Goal: Information Seeking & Learning: Learn about a topic

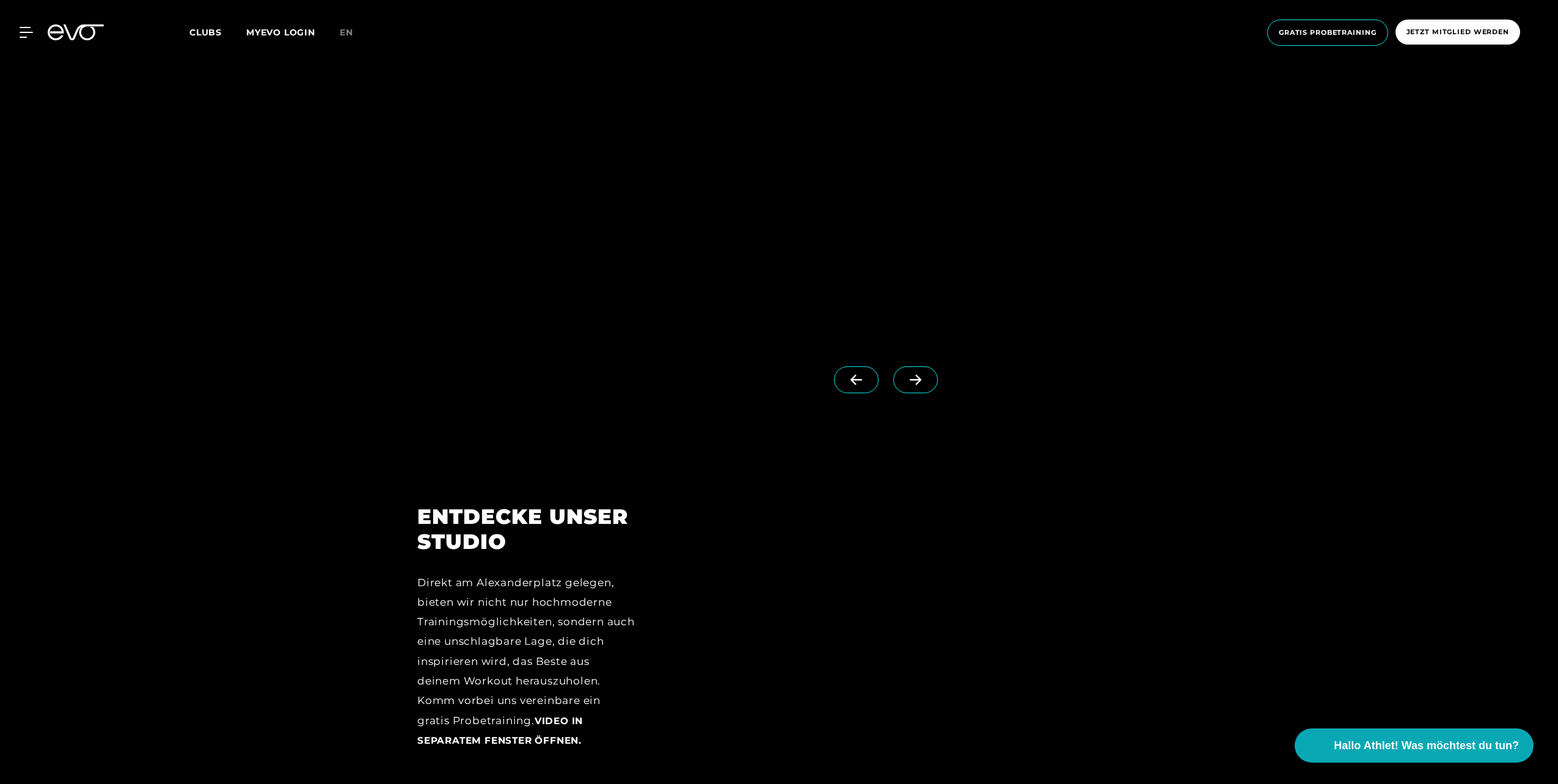
scroll to position [1588, 0]
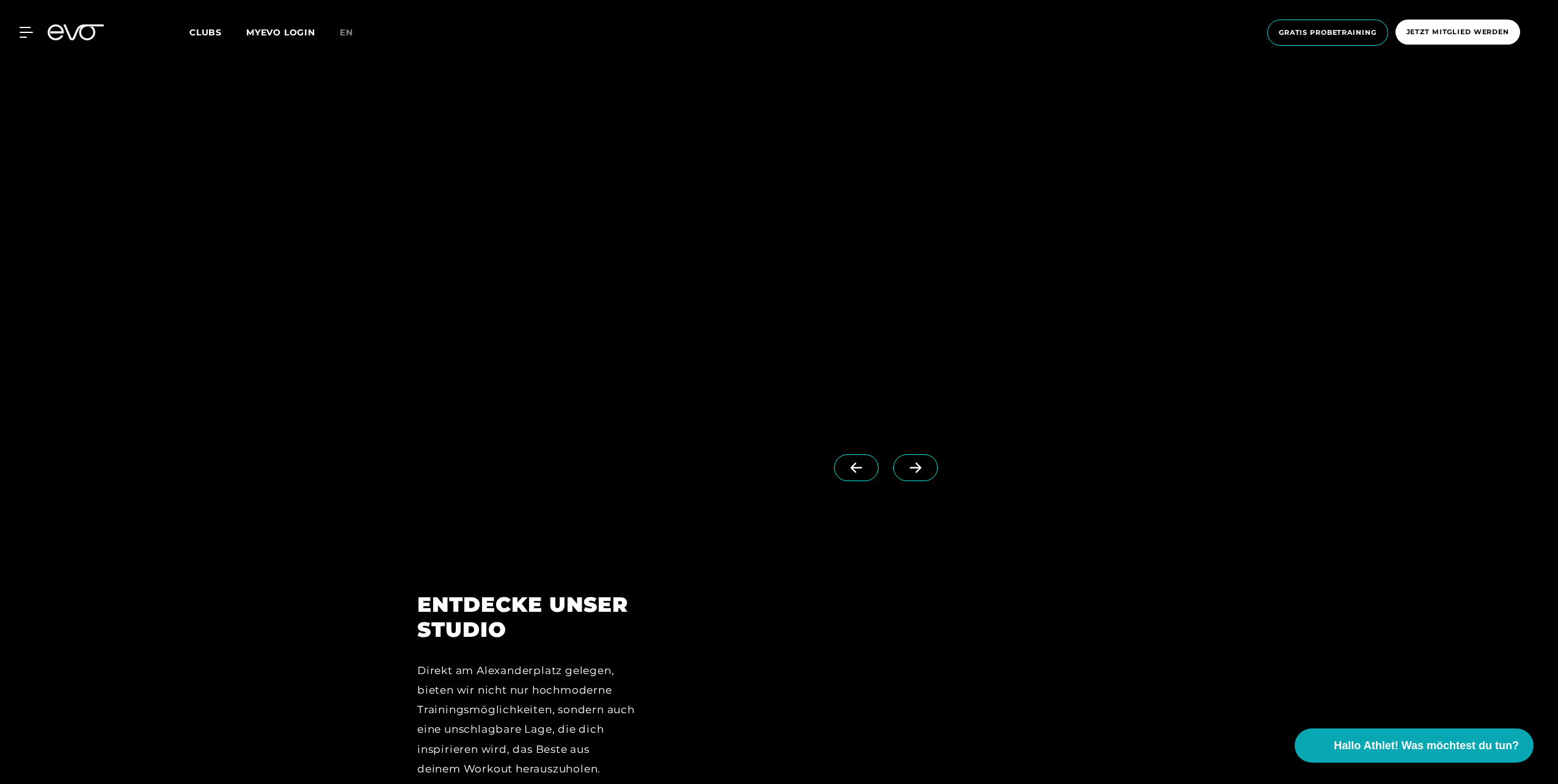
click at [910, 468] on icon at bounding box center [916, 468] width 12 height 11
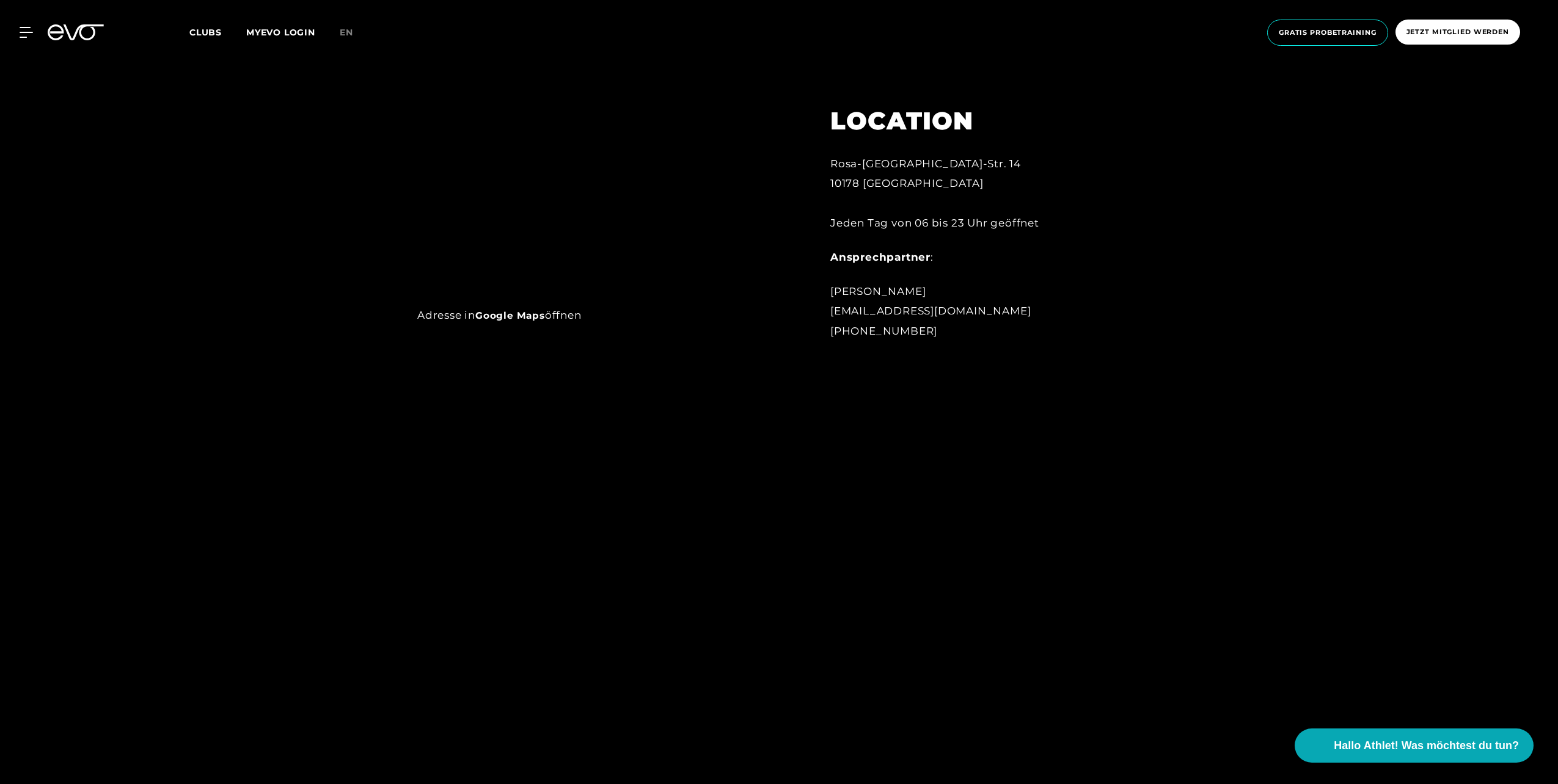
scroll to position [1405, 0]
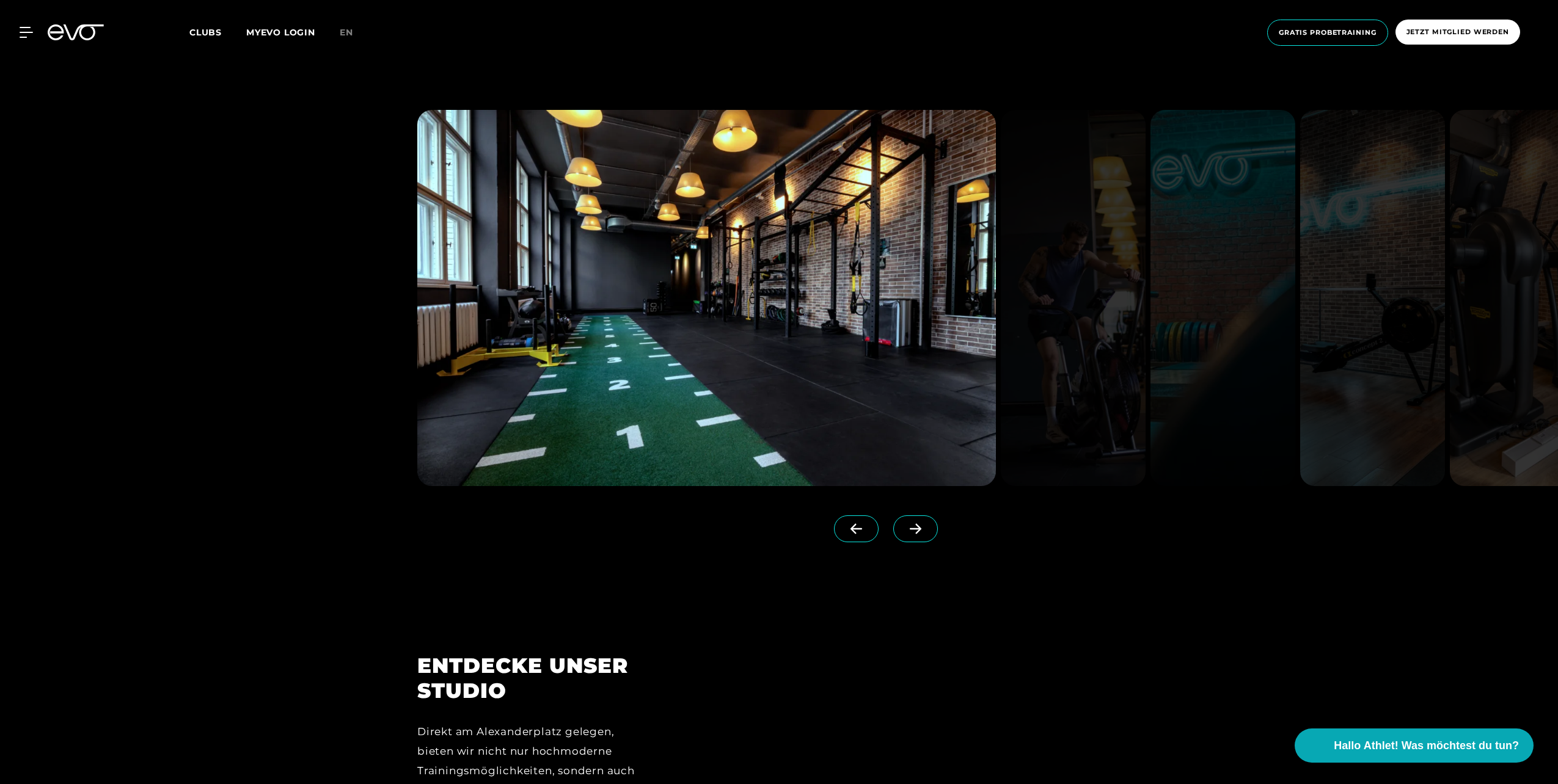
scroll to position [1466, 0]
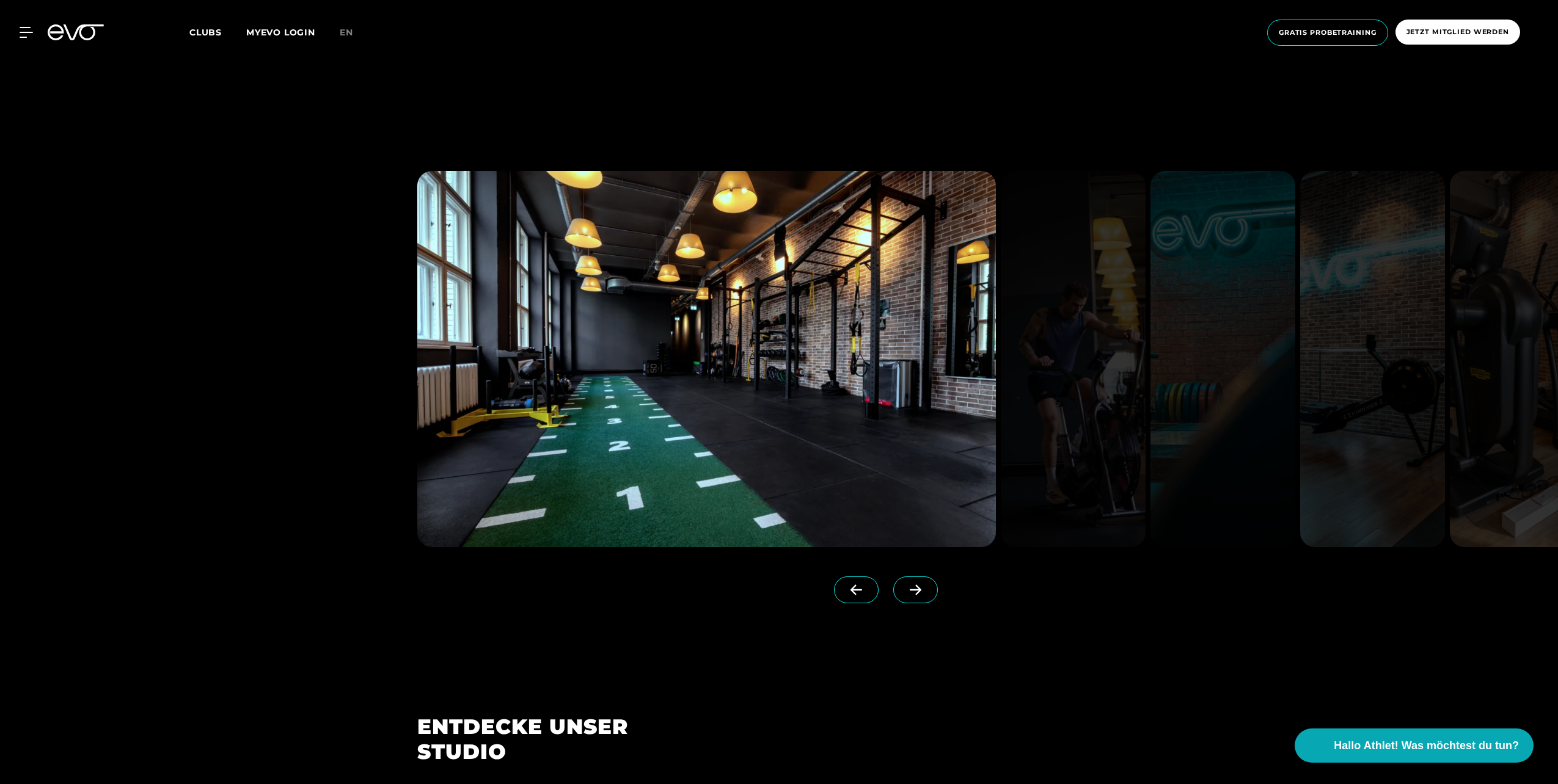
click at [847, 584] on icon at bounding box center [856, 589] width 22 height 11
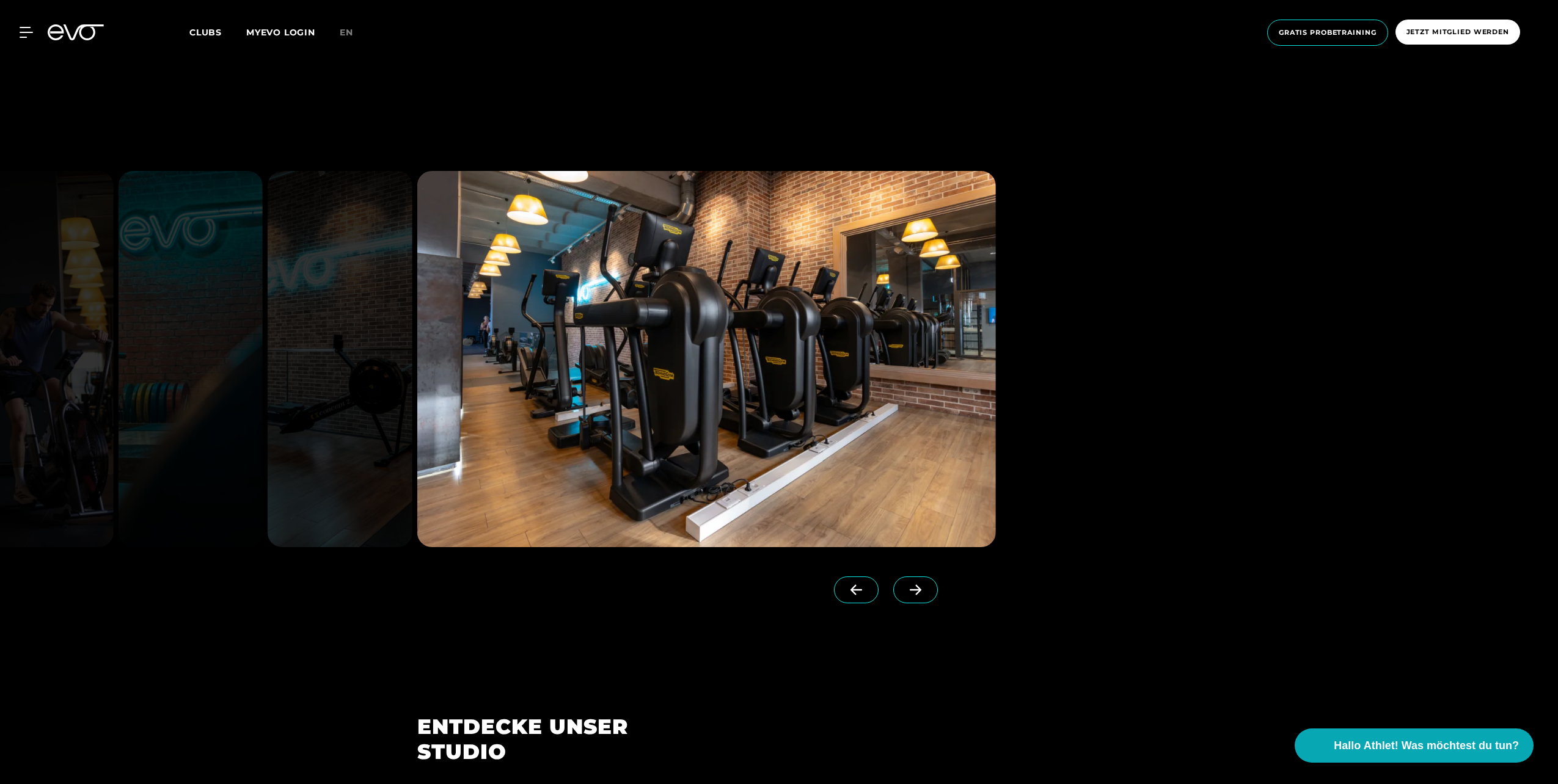
click at [847, 584] on icon at bounding box center [856, 589] width 22 height 11
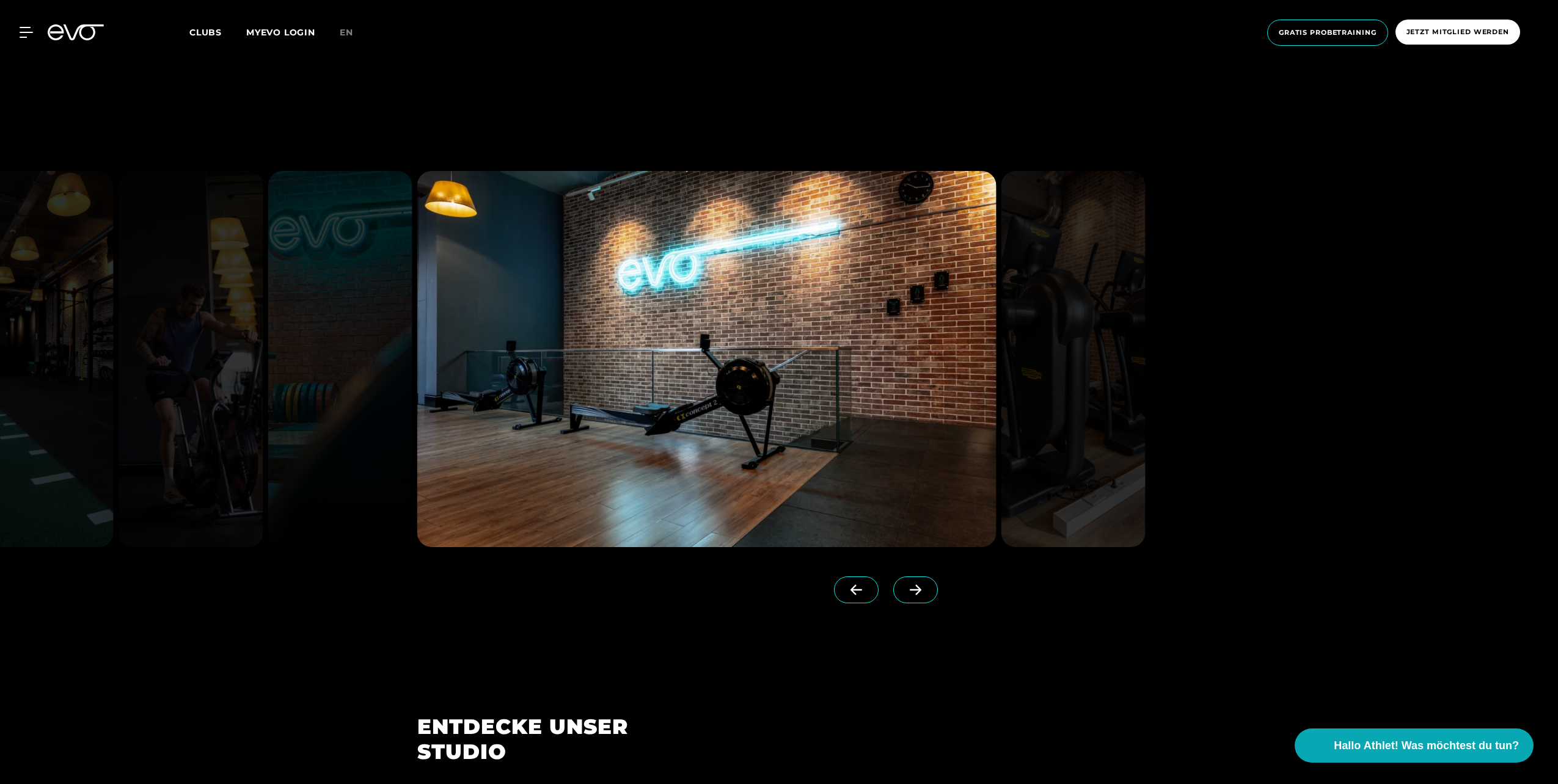
click at [846, 589] on icon at bounding box center [856, 589] width 22 height 11
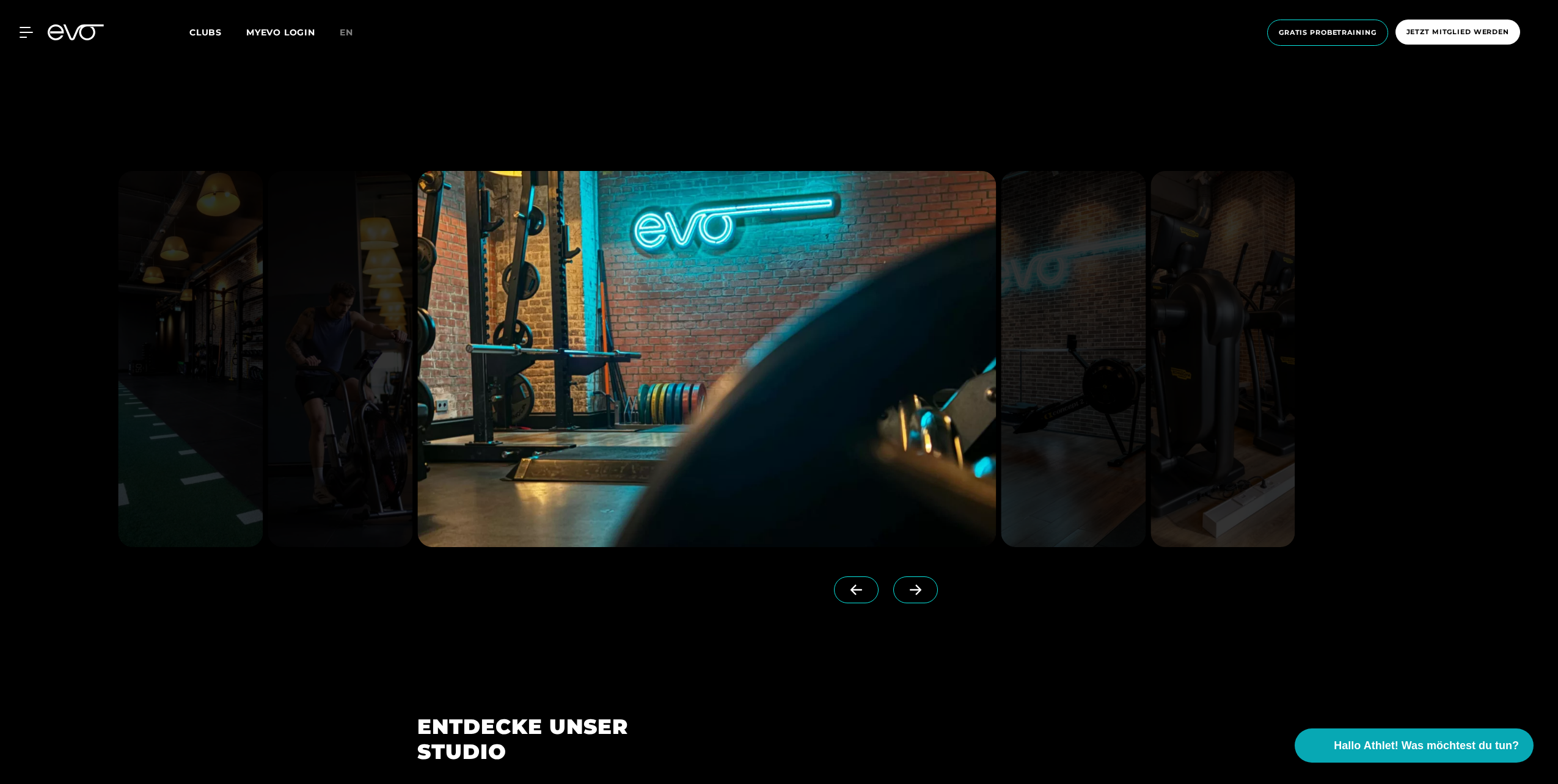
click at [846, 589] on icon at bounding box center [856, 589] width 22 height 11
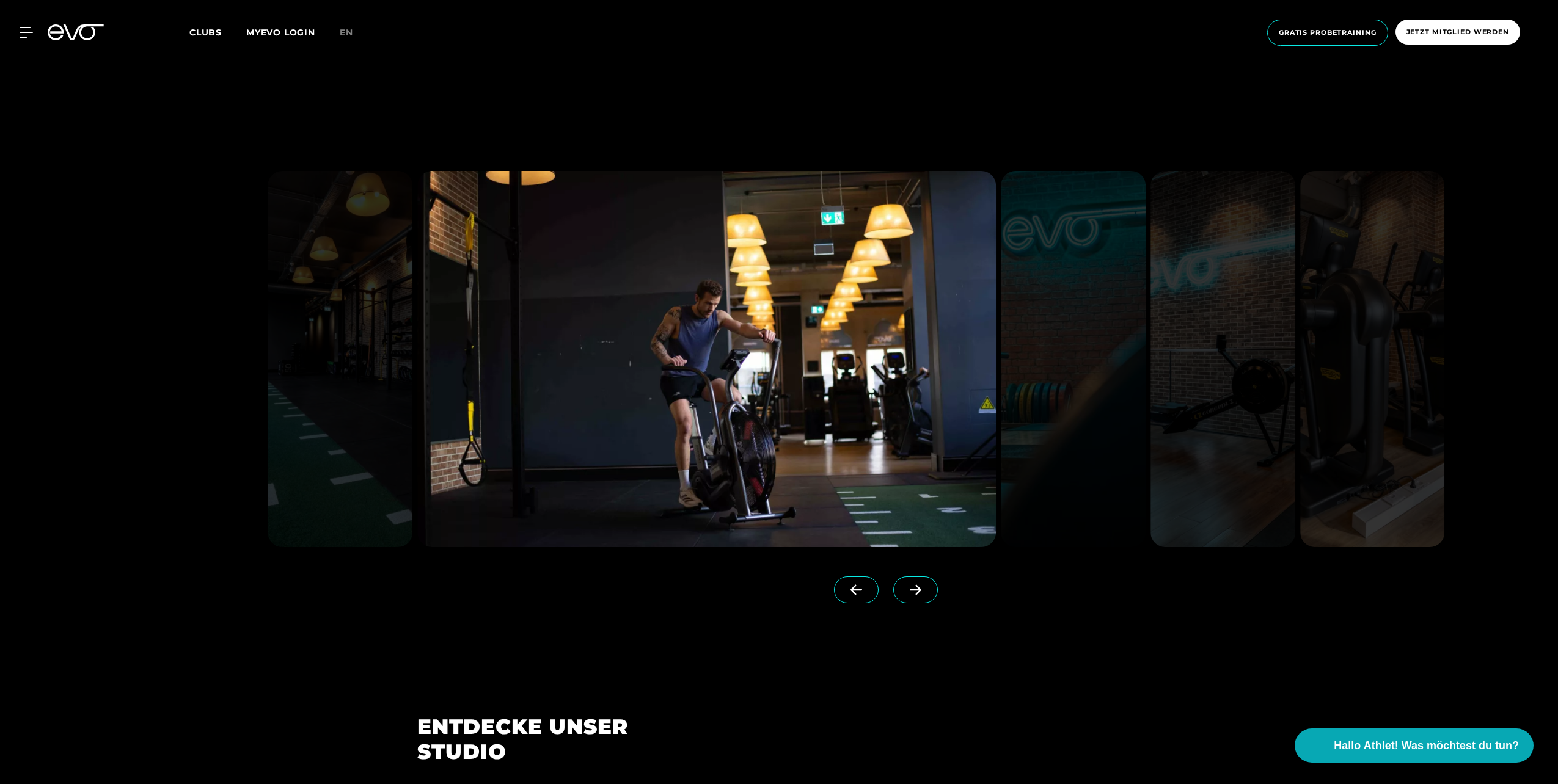
click at [845, 590] on icon at bounding box center [856, 589] width 22 height 11
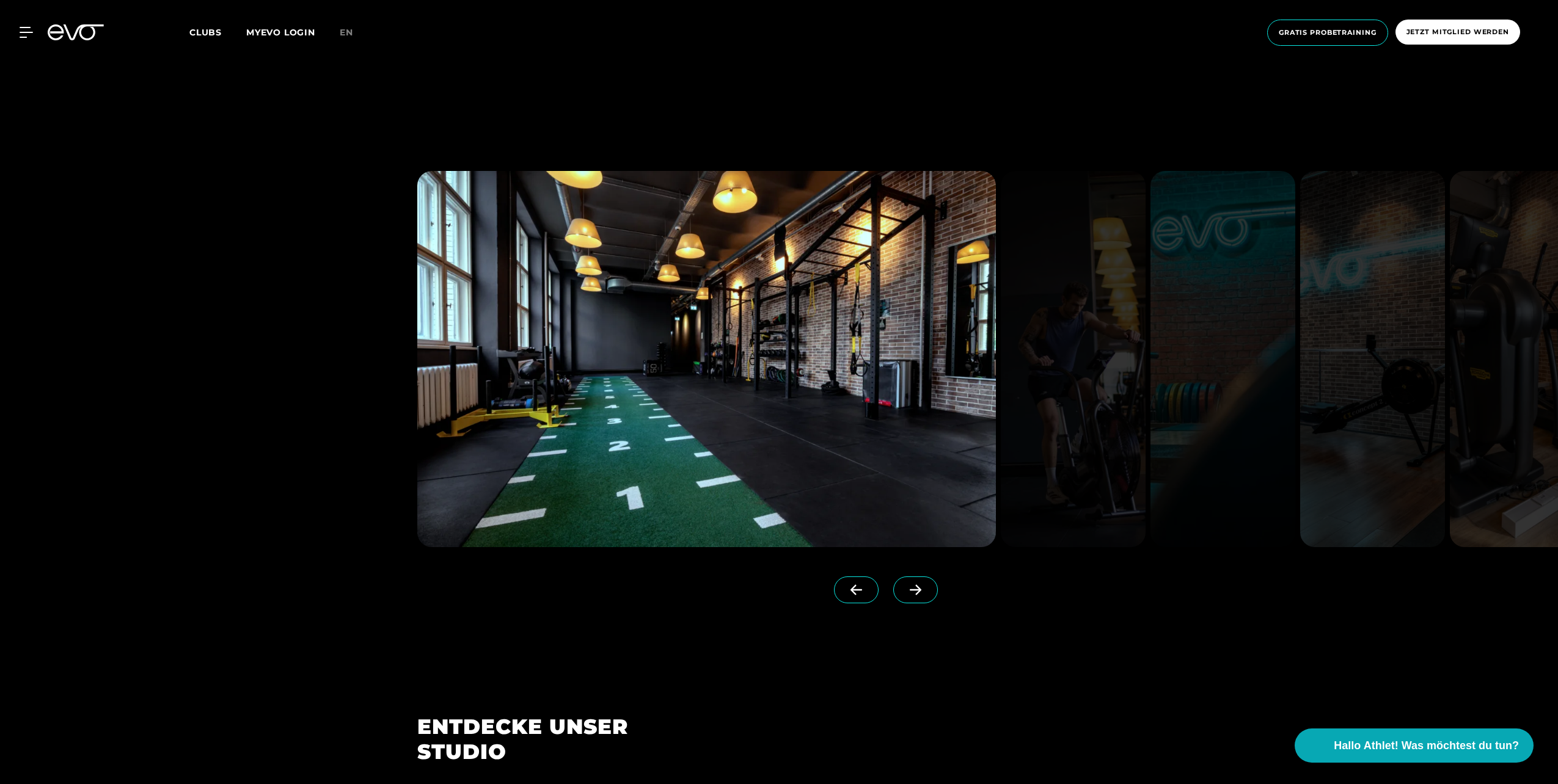
click at [845, 590] on icon at bounding box center [856, 589] width 22 height 11
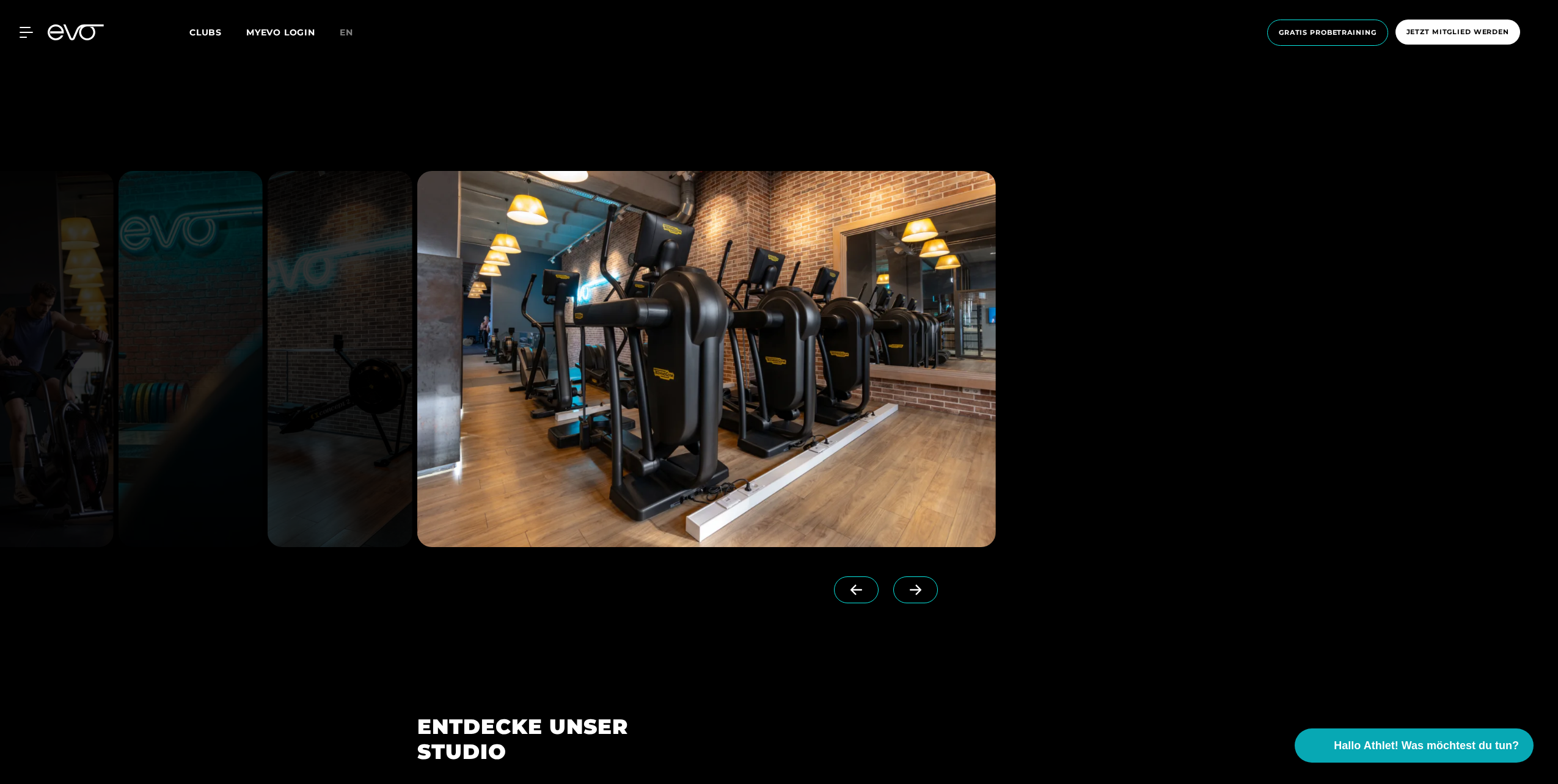
click at [845, 590] on icon at bounding box center [856, 589] width 22 height 11
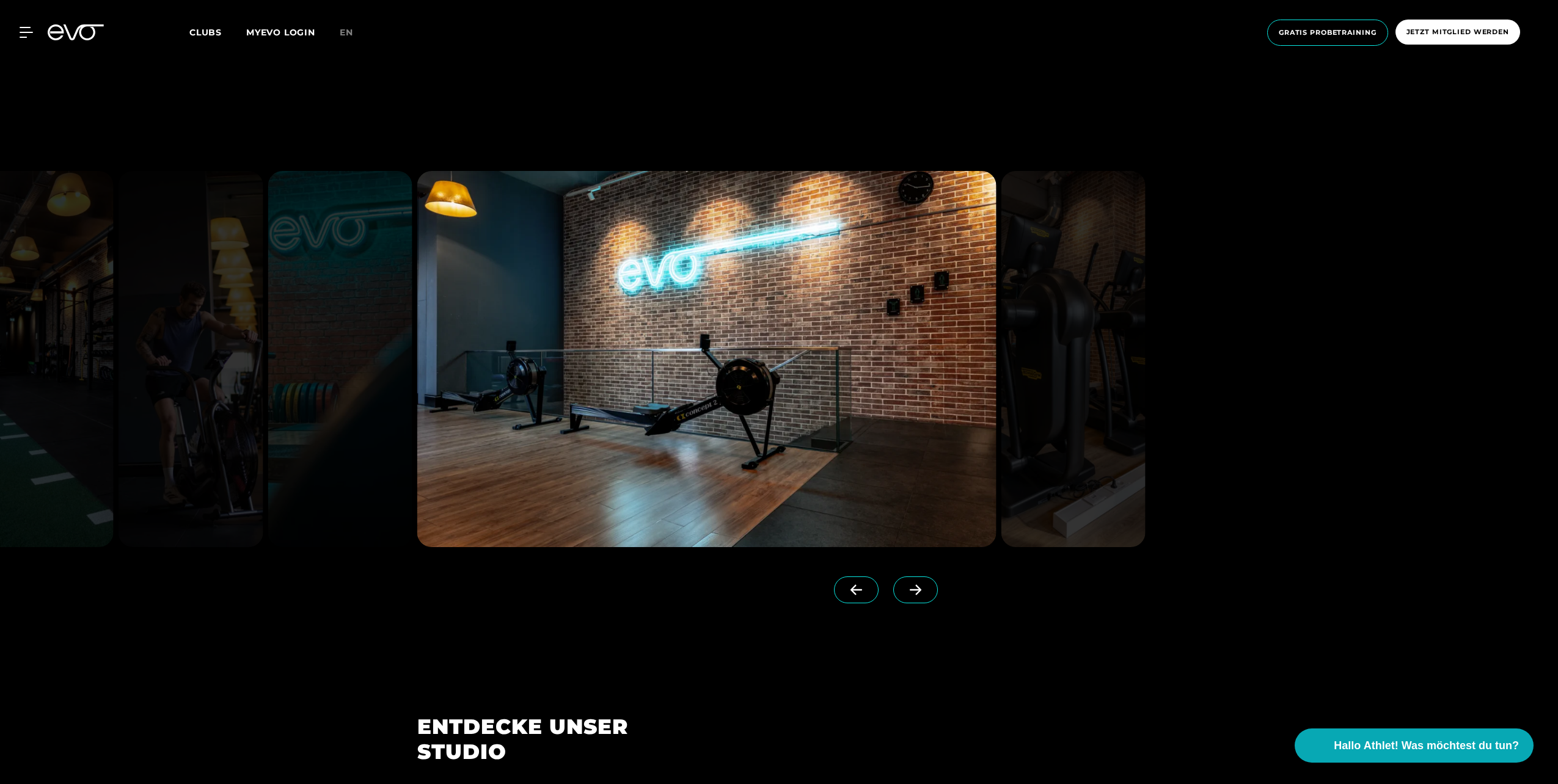
click at [845, 590] on icon at bounding box center [856, 589] width 22 height 11
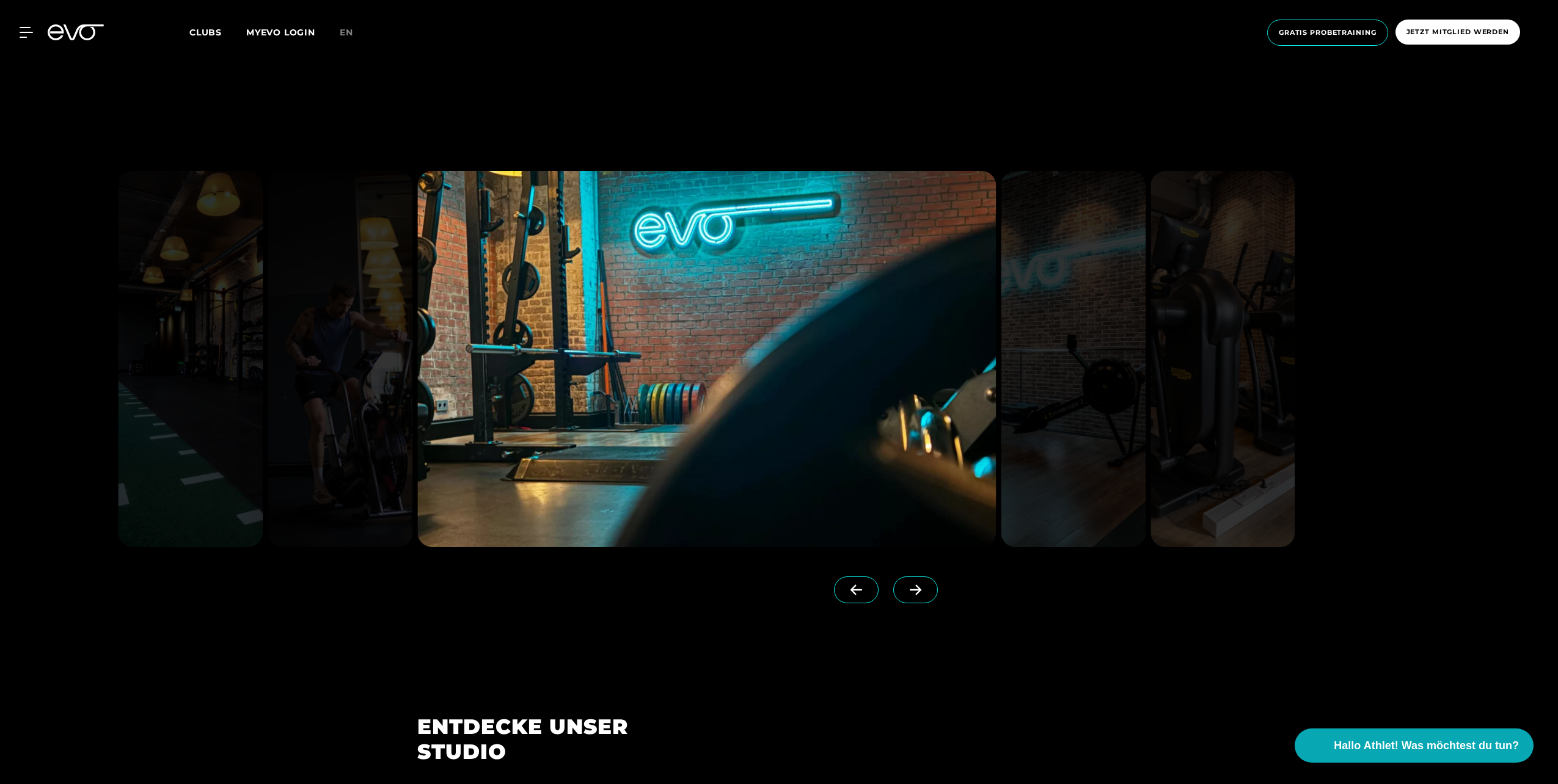
click at [845, 590] on icon at bounding box center [856, 589] width 22 height 11
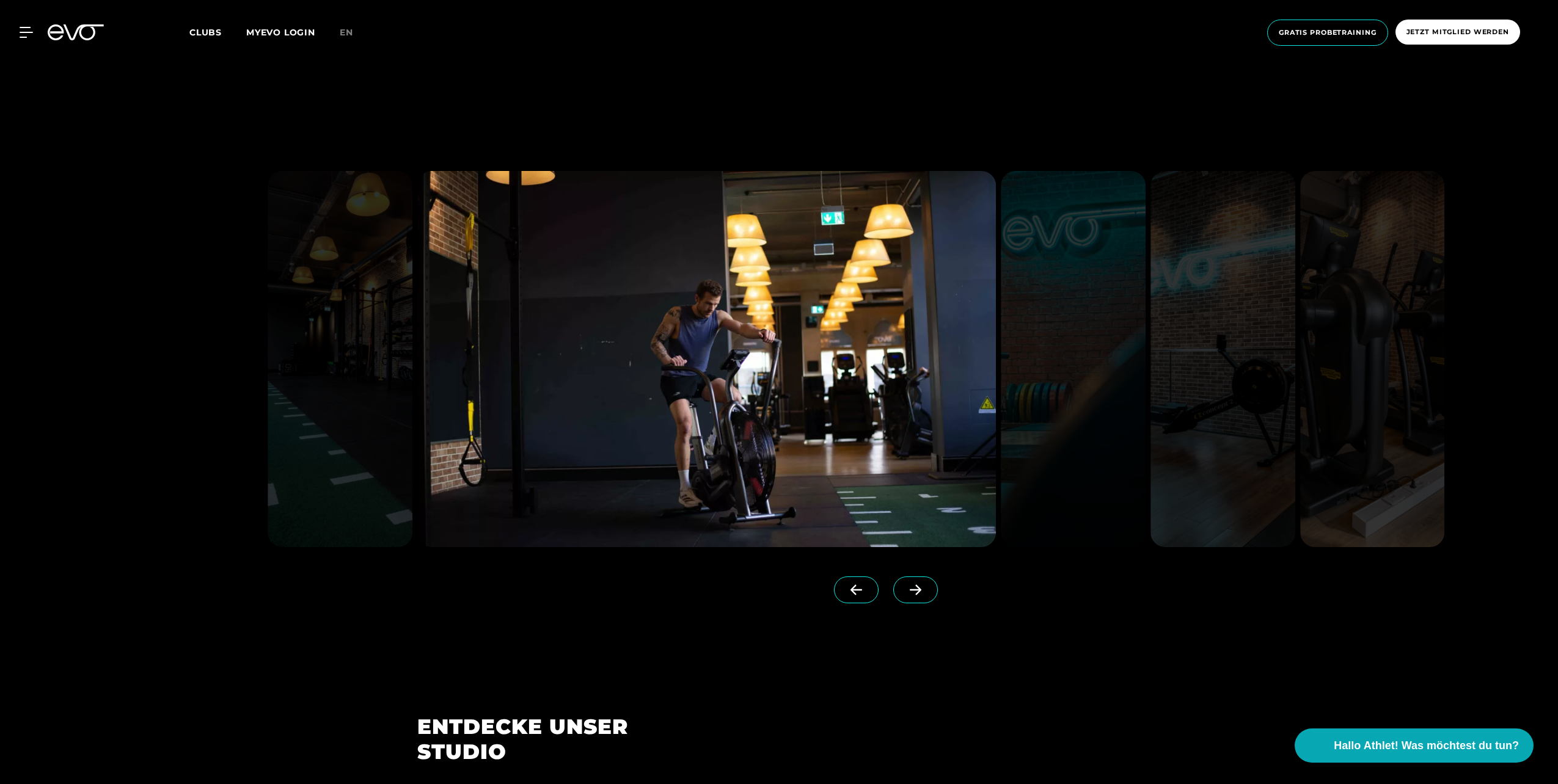
click at [910, 590] on icon at bounding box center [916, 590] width 12 height 11
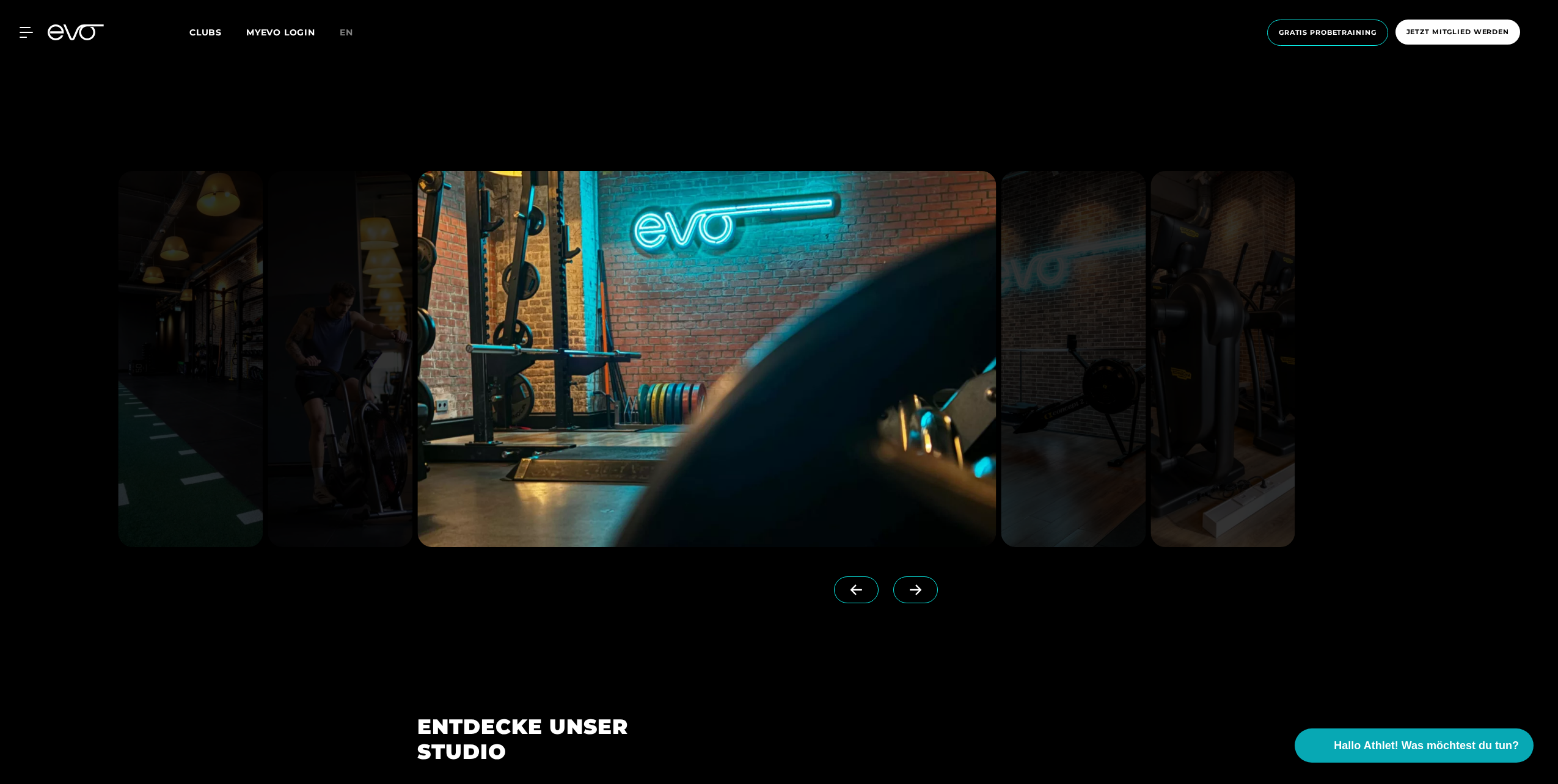
click at [910, 590] on icon at bounding box center [916, 590] width 12 height 11
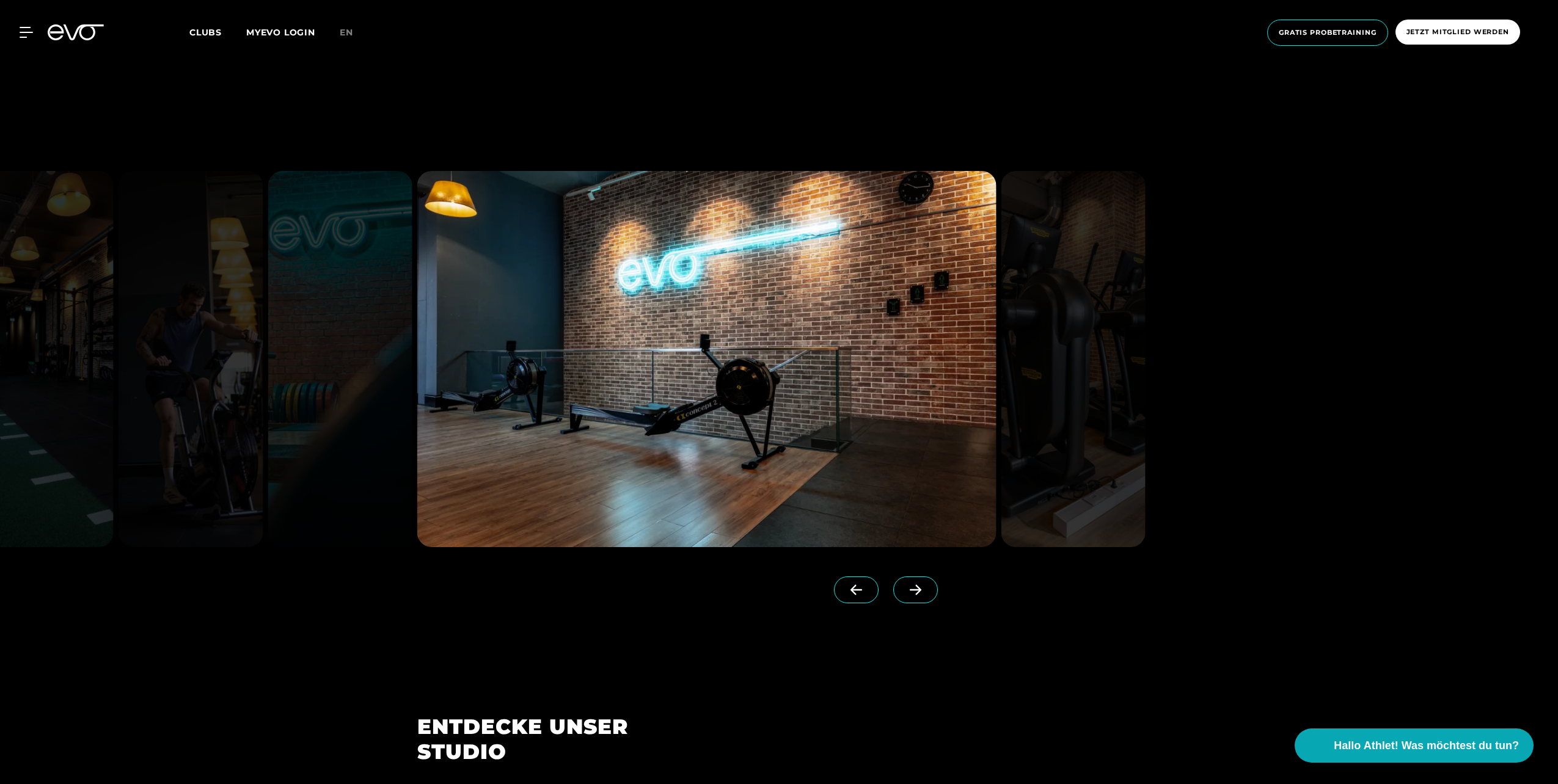
click at [910, 590] on icon at bounding box center [916, 590] width 12 height 11
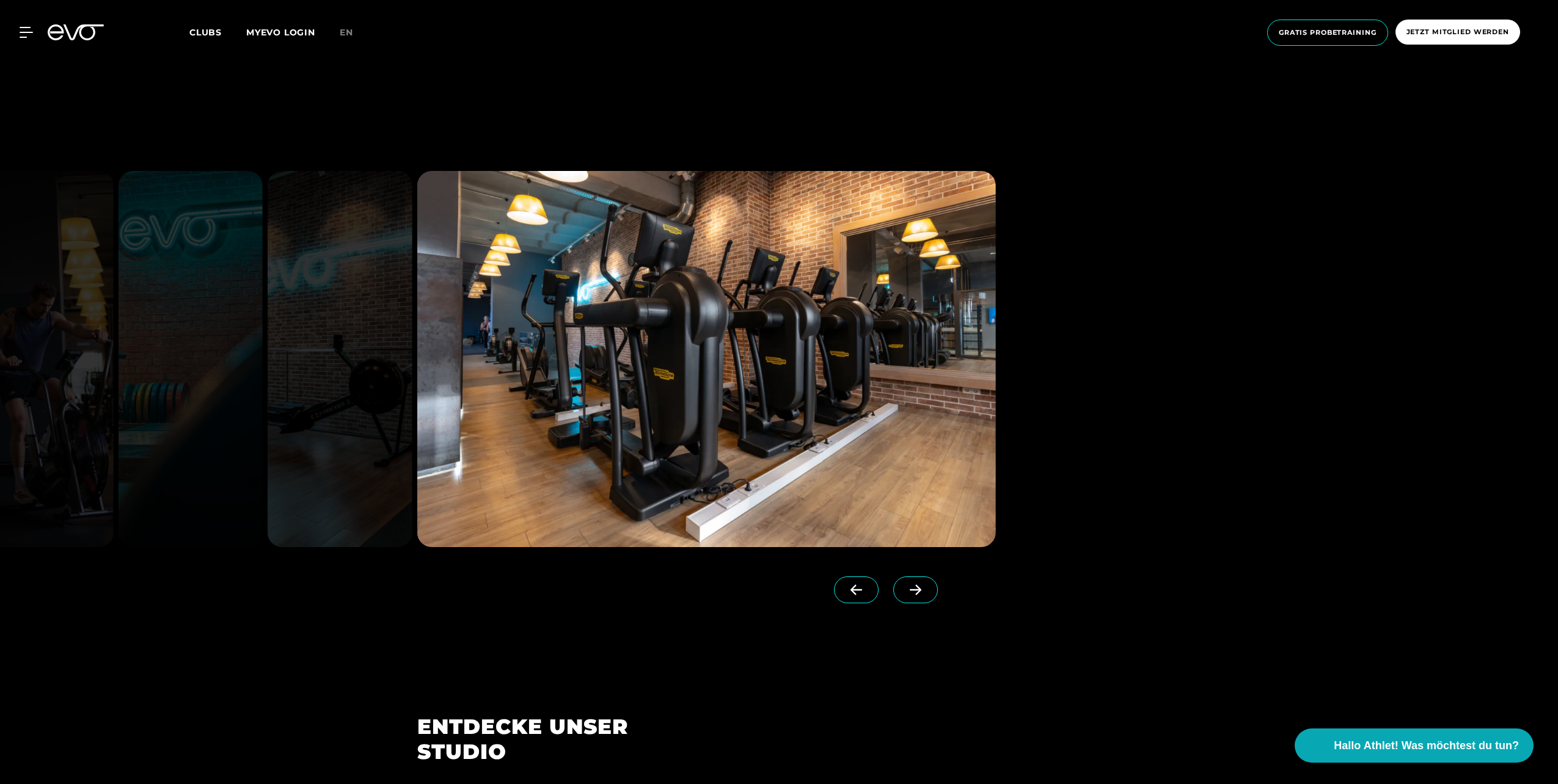
click at [910, 590] on icon at bounding box center [916, 590] width 12 height 11
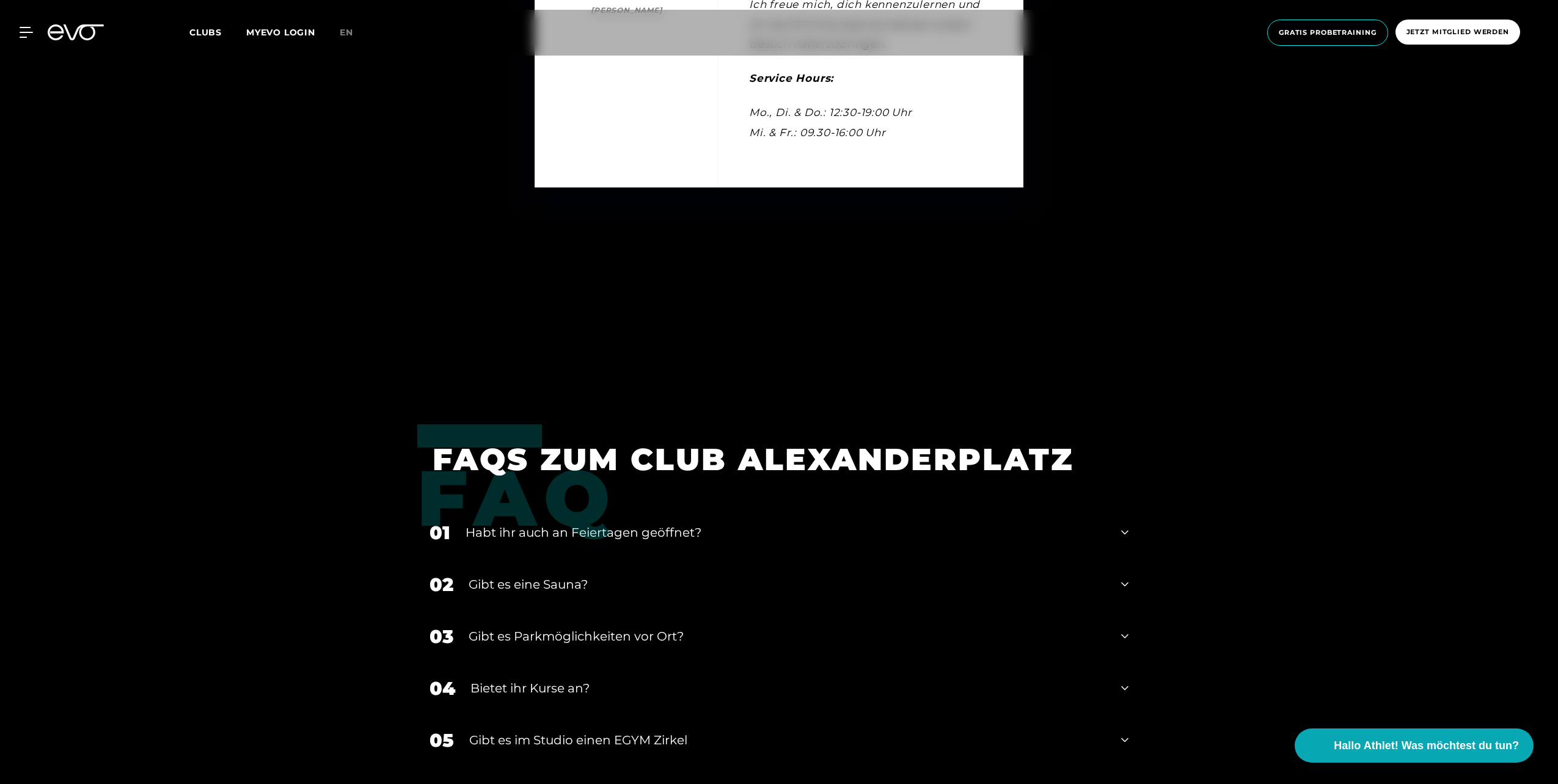
scroll to position [5183, 0]
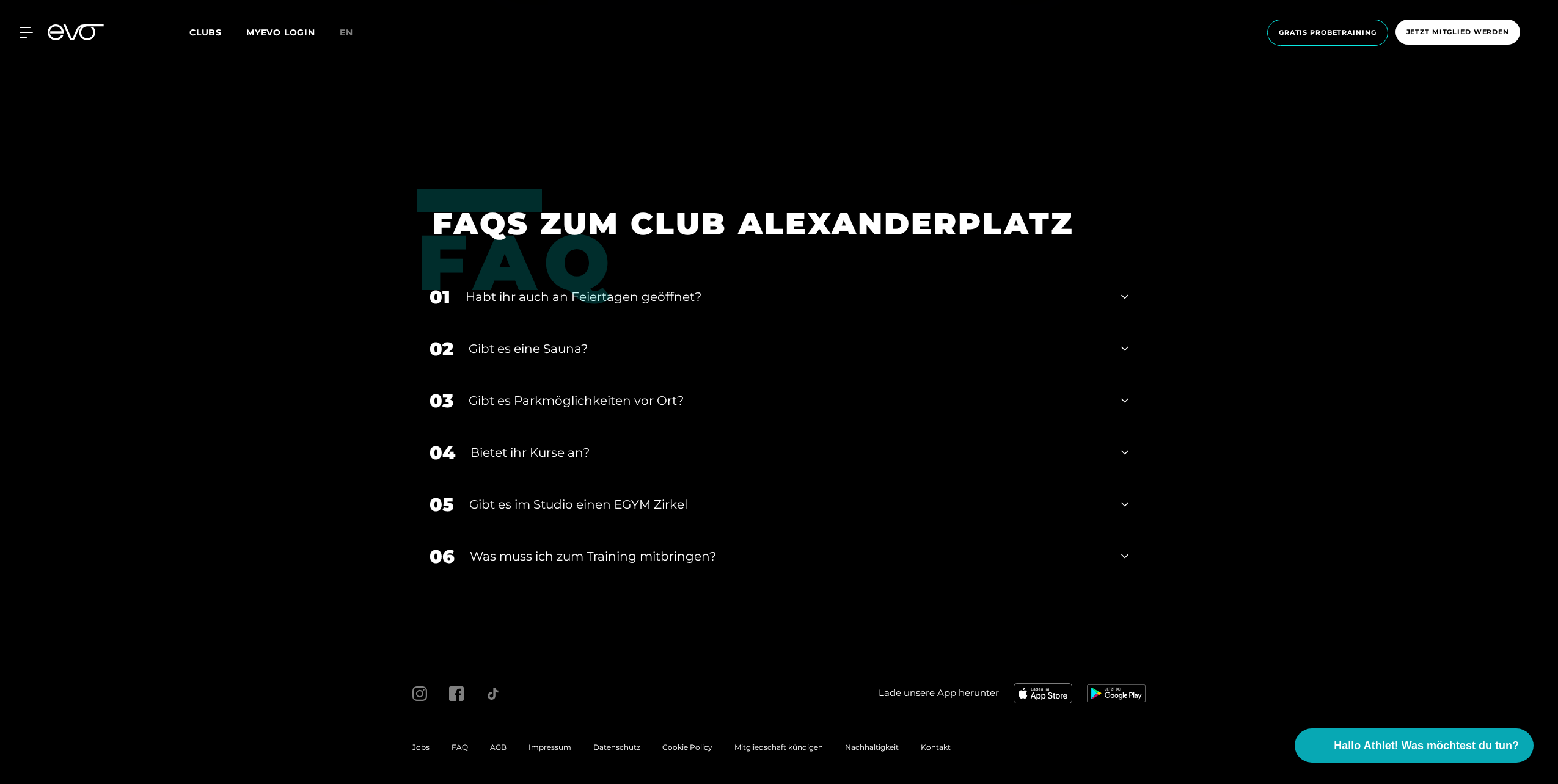
click at [552, 331] on div "02 Gibt es eine Sauna?" at bounding box center [779, 349] width 723 height 52
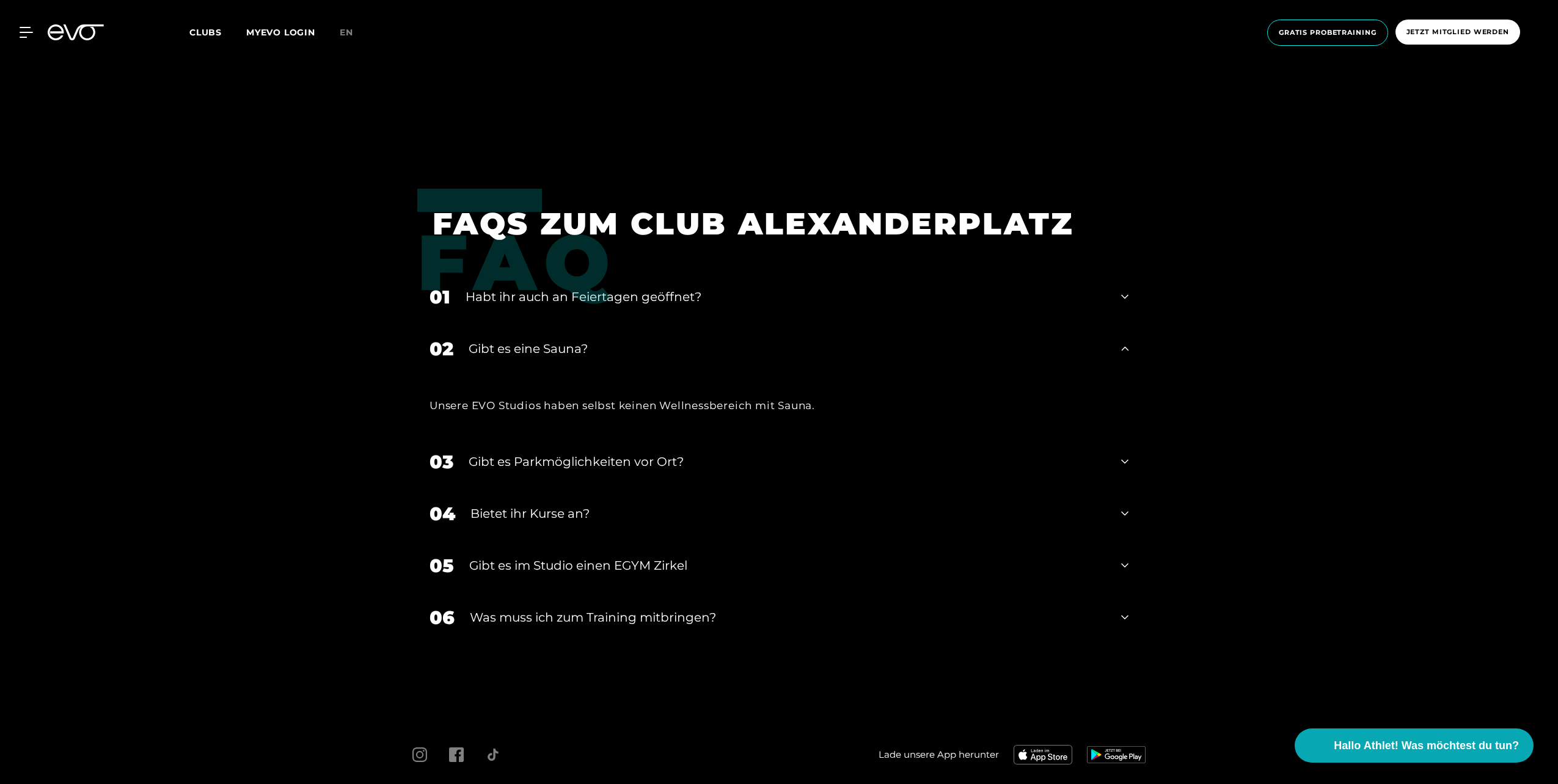
click at [532, 348] on div "Gibt es eine Sauna?" at bounding box center [787, 349] width 637 height 18
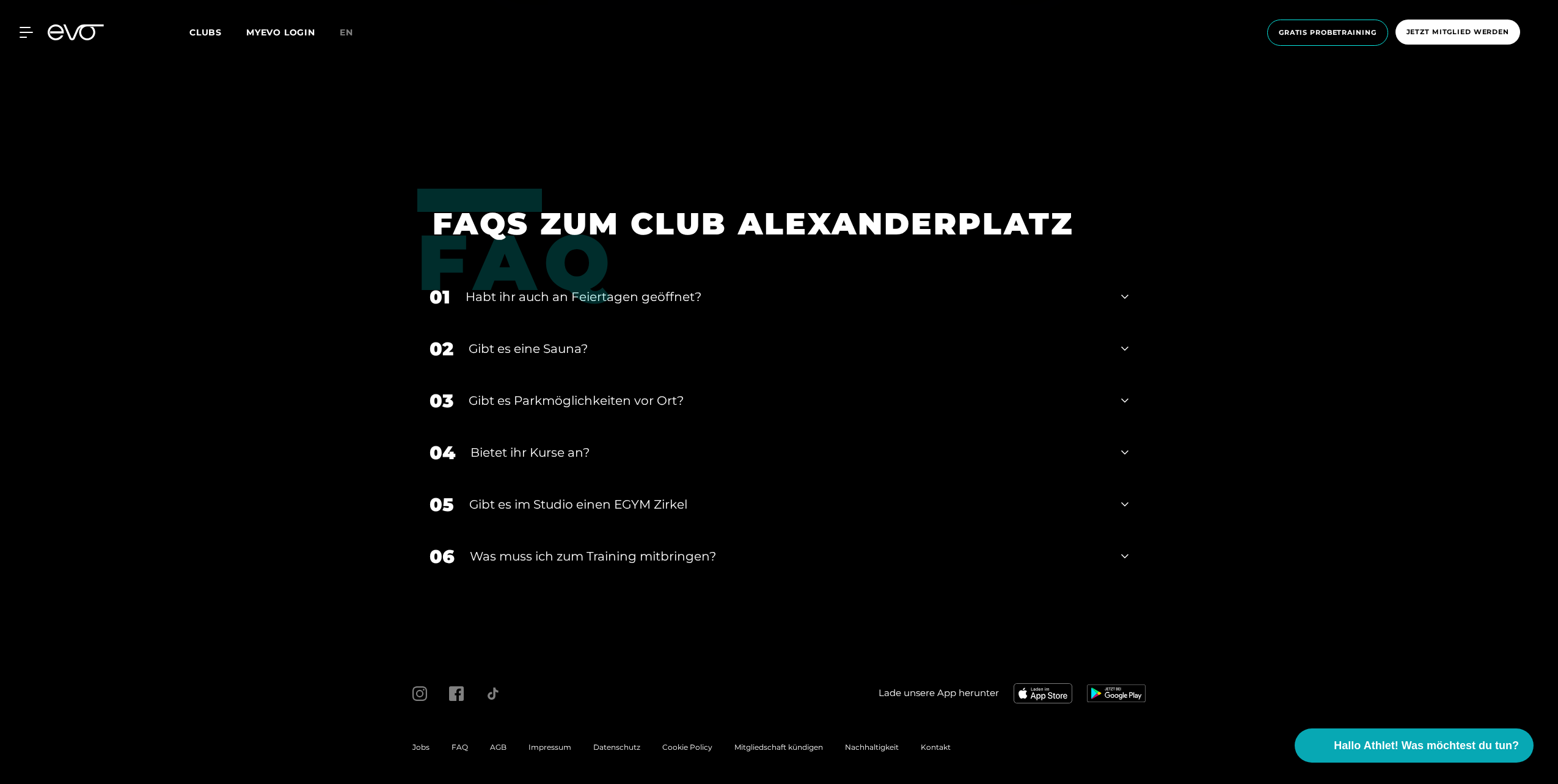
click at [522, 296] on div "Habt ihr auch an Feiertagen geöffnet?" at bounding box center [786, 297] width 640 height 18
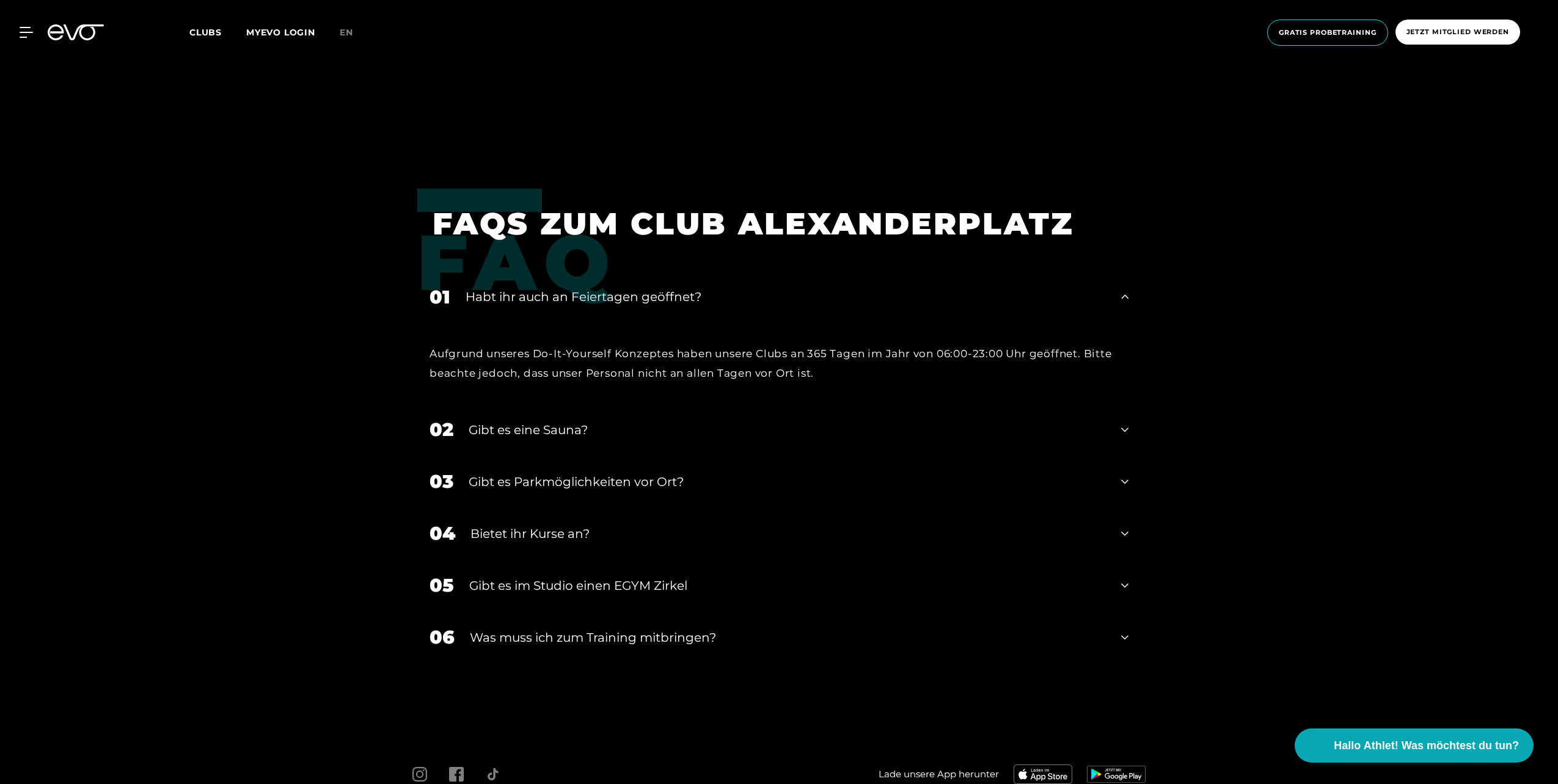
click at [522, 296] on div "Habt ihr auch an Feiertagen geöffnet?" at bounding box center [786, 297] width 640 height 18
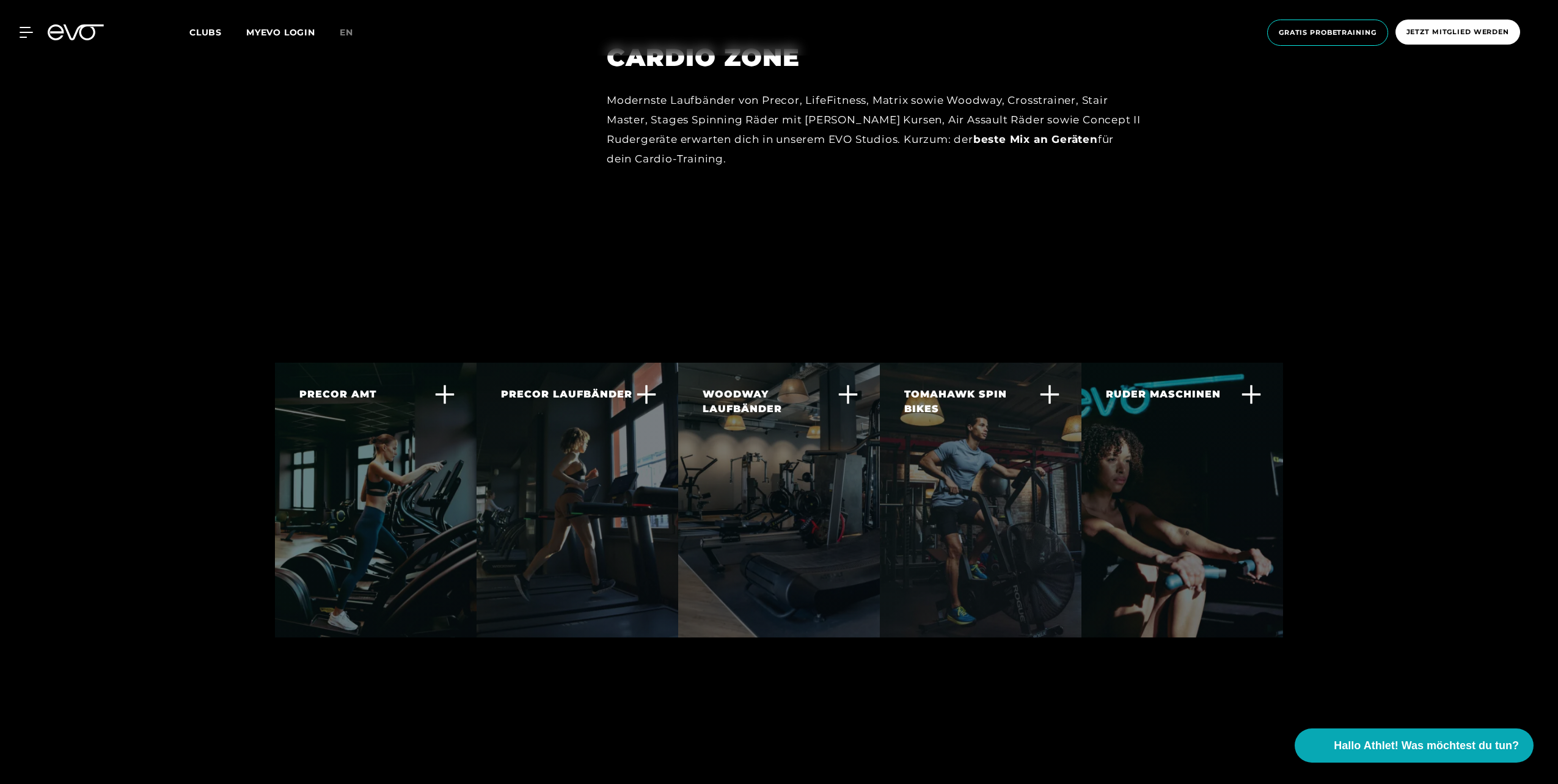
scroll to position [2809, 0]
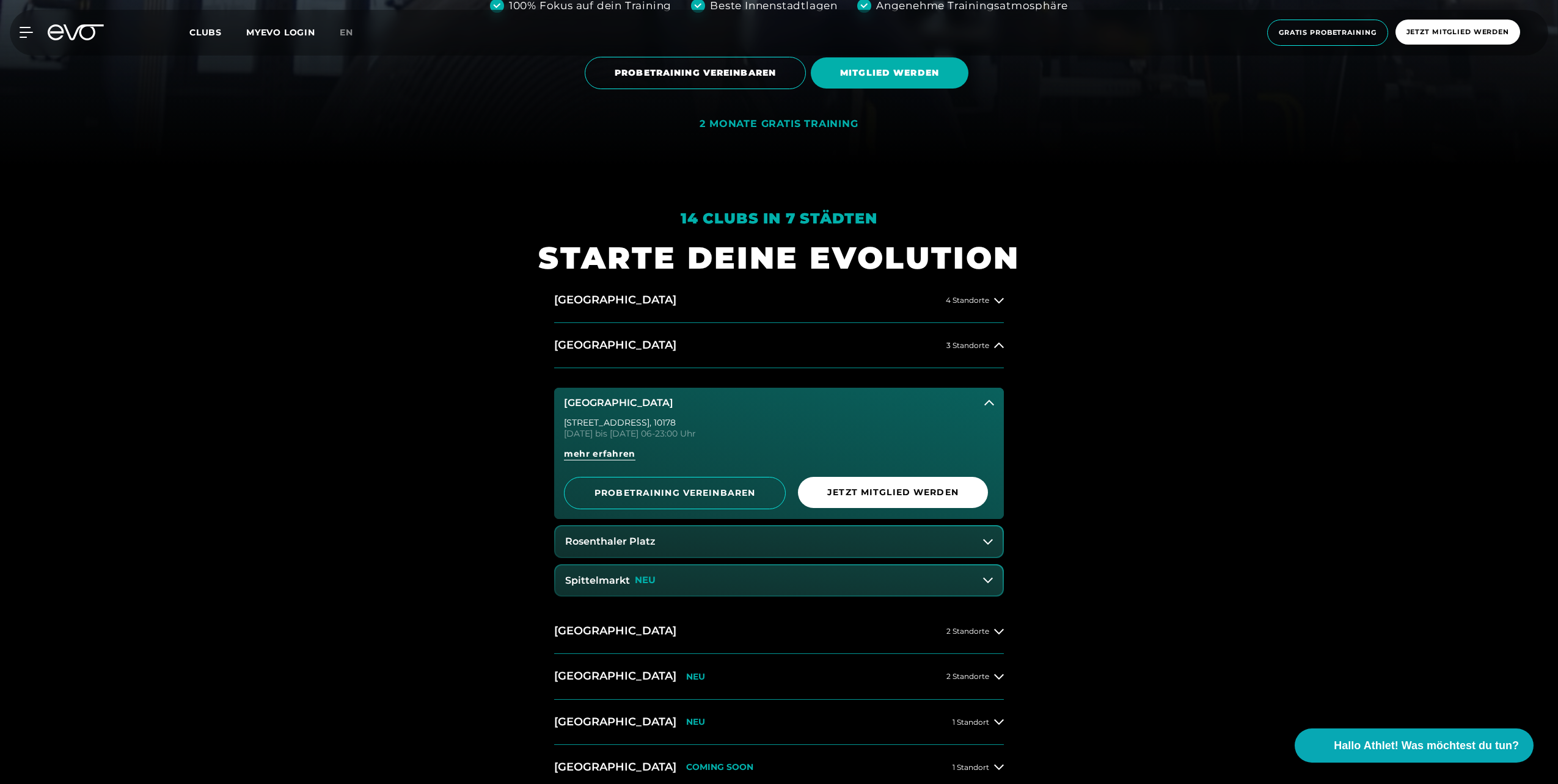
scroll to position [794, 0]
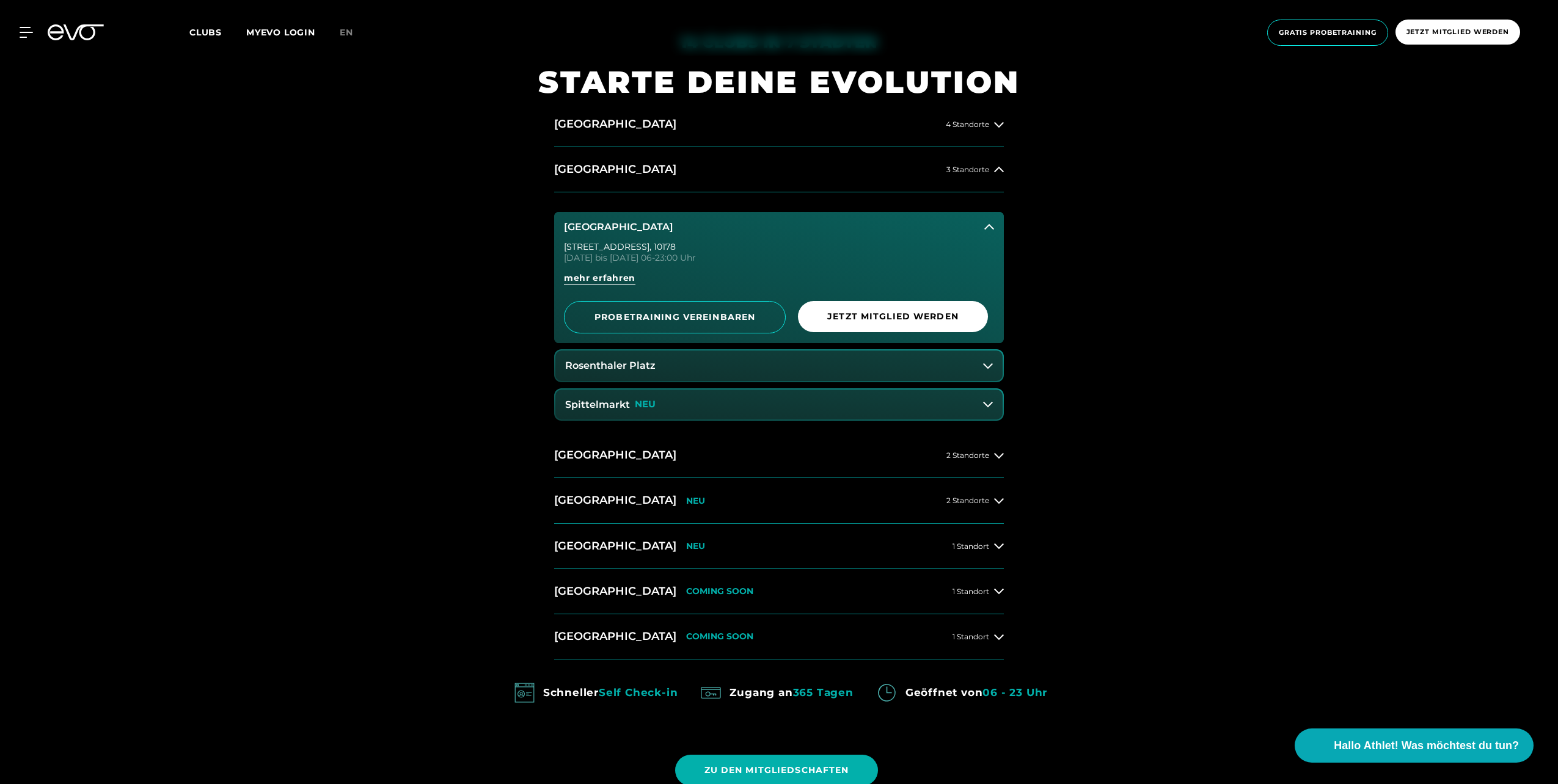
click at [691, 402] on button "Spittelmarkt NEU" at bounding box center [779, 405] width 447 height 30
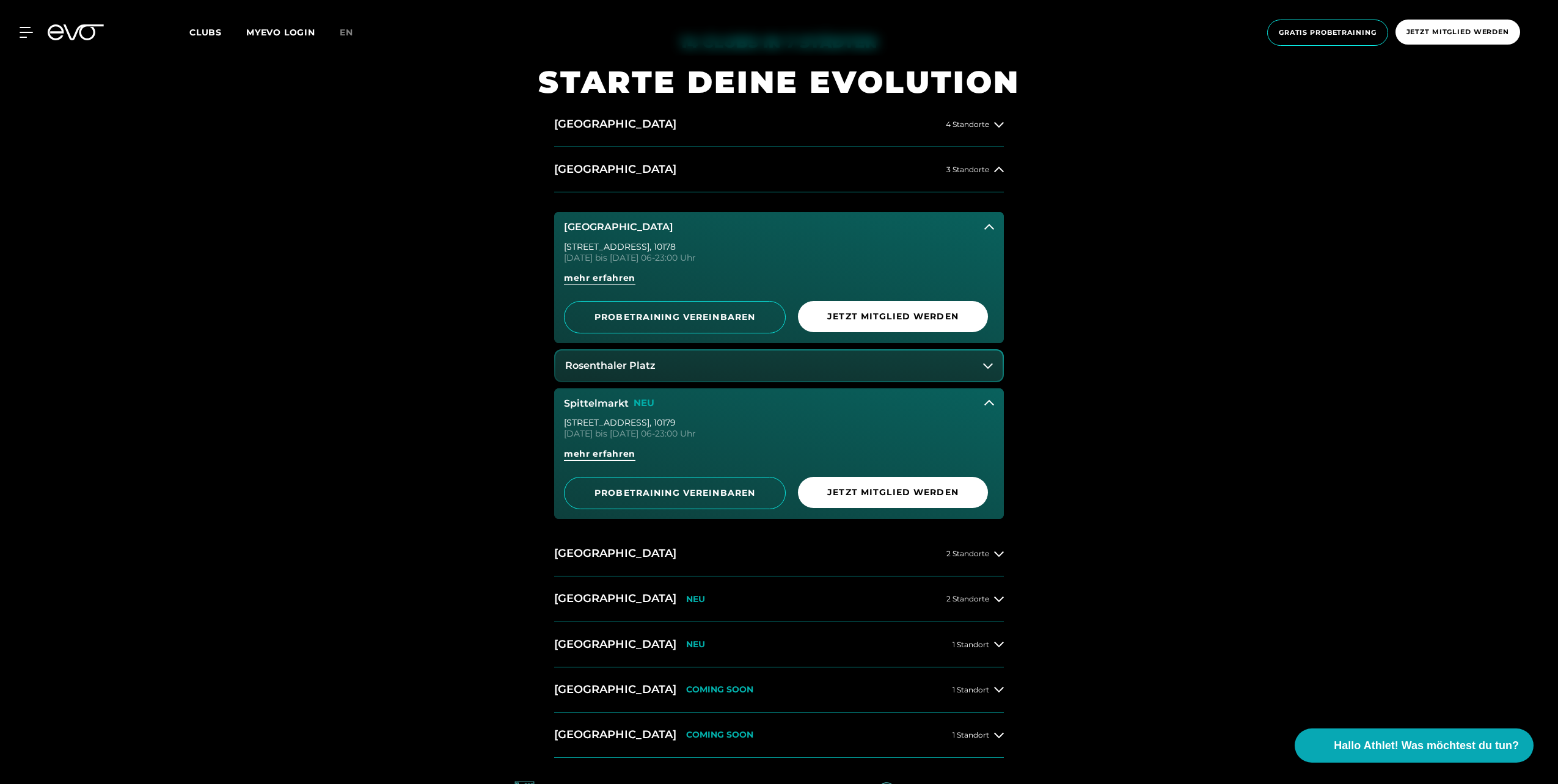
click at [600, 453] on span "mehr erfahren" at bounding box center [600, 454] width 72 height 13
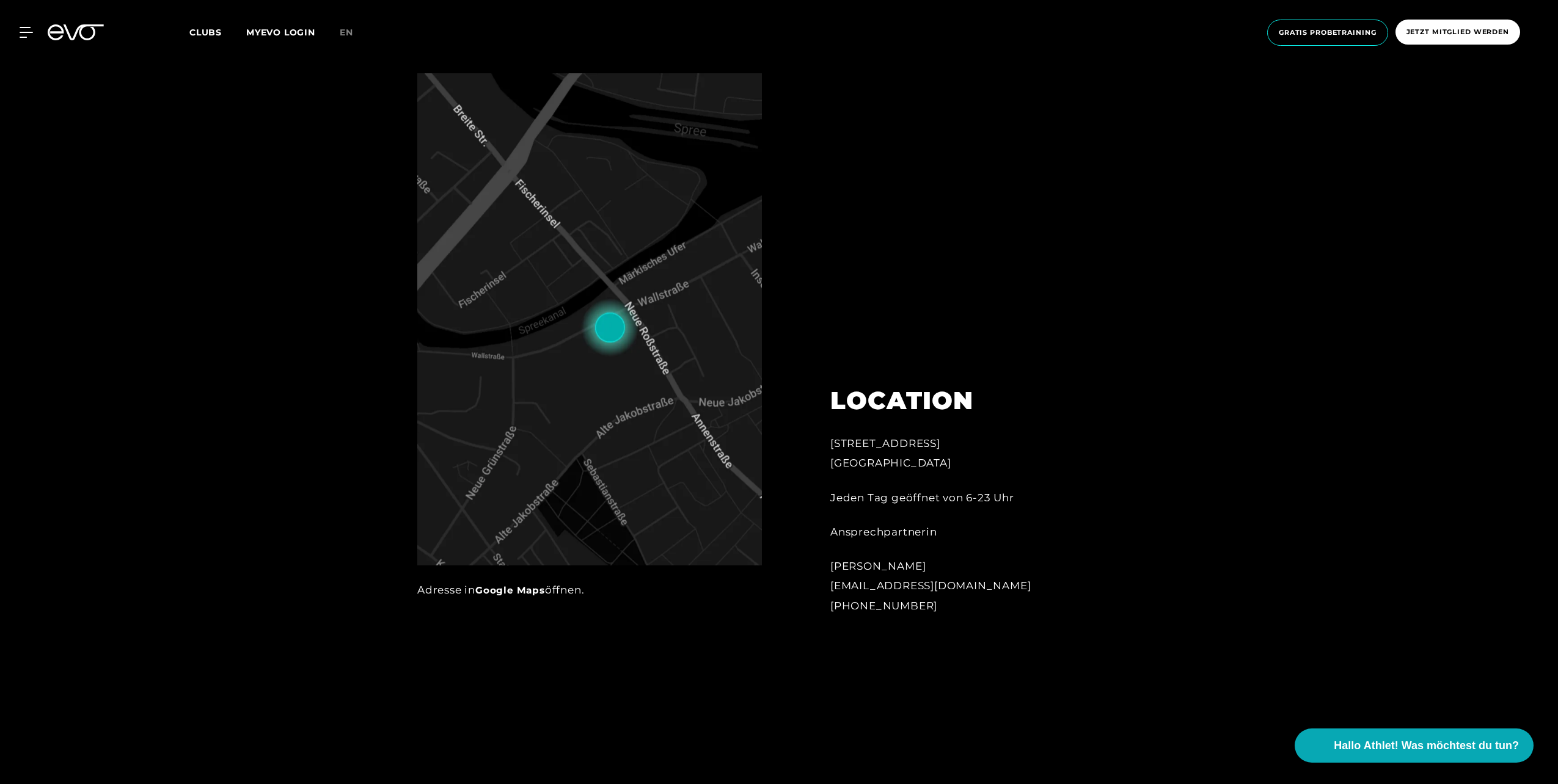
scroll to position [855, 0]
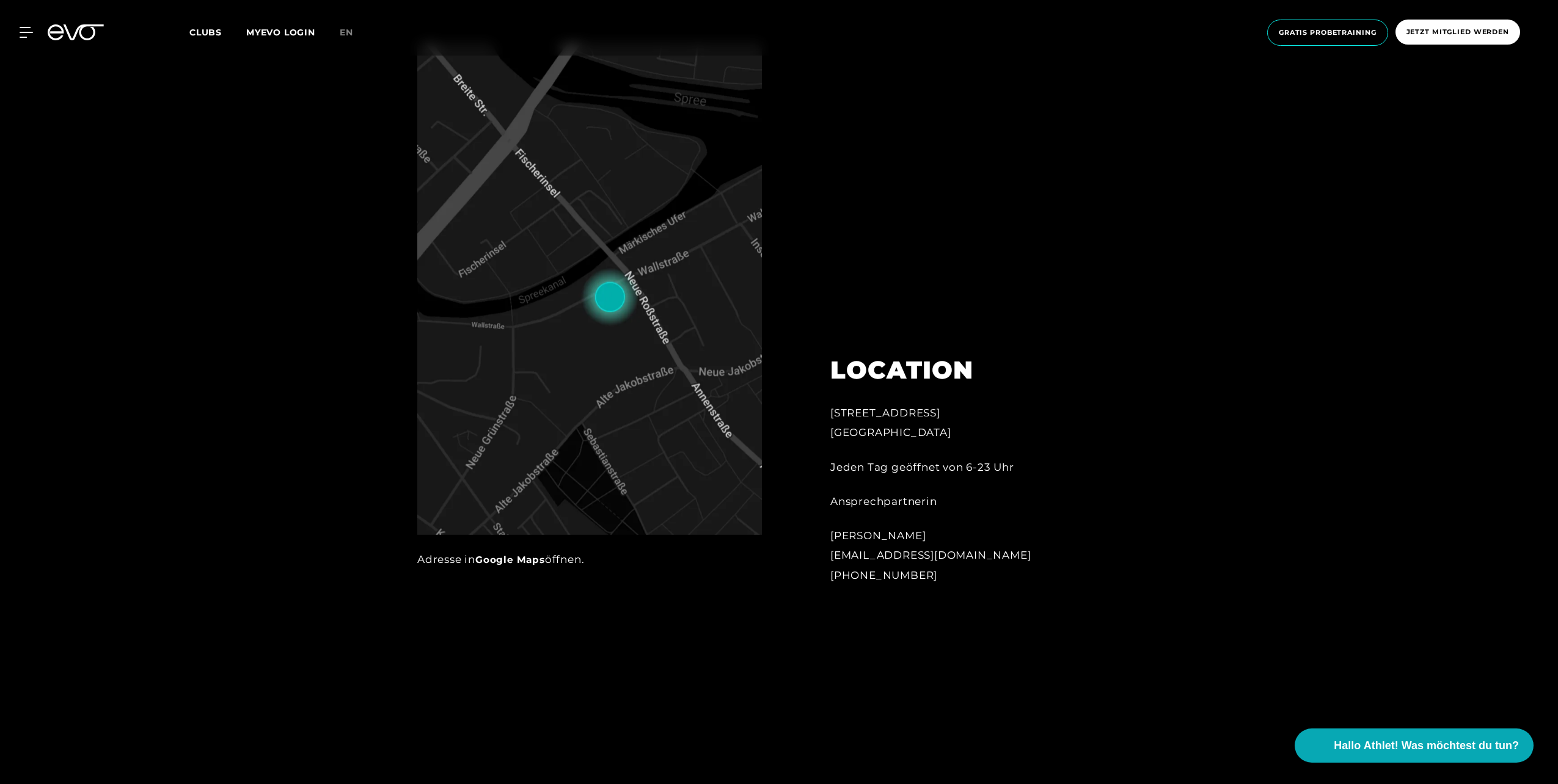
click at [505, 561] on link "Google Maps" at bounding box center [510, 560] width 70 height 12
